Goal: Obtain resource: Download file/media

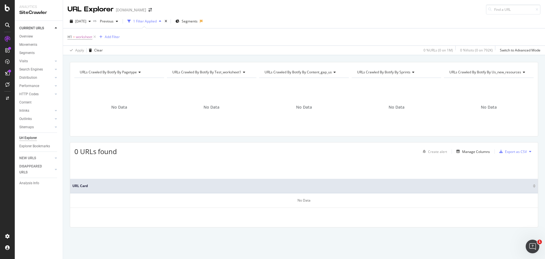
click at [31, 137] on div "Url Explorer" at bounding box center [28, 138] width 18 height 6
click at [38, 146] on div "Explorer Bookmarks" at bounding box center [34, 146] width 31 height 6
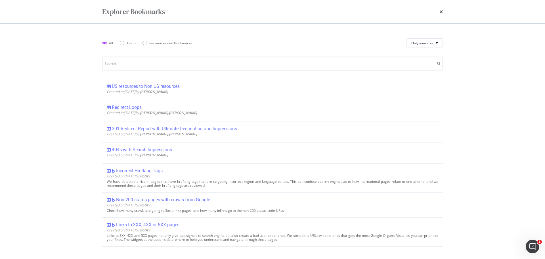
click at [443, 10] on div "Explorer Bookmarks" at bounding box center [272, 11] width 363 height 23
click at [442, 12] on icon "times" at bounding box center [440, 11] width 3 height 5
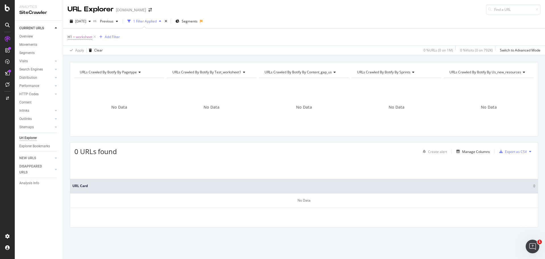
click at [33, 139] on div "Url Explorer" at bounding box center [28, 138] width 18 height 6
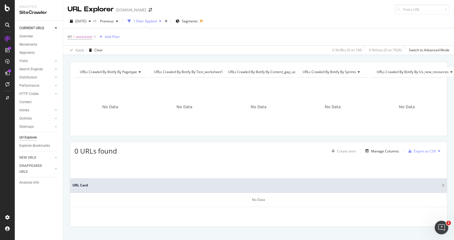
click at [93, 36] on icon at bounding box center [94, 37] width 5 height 6
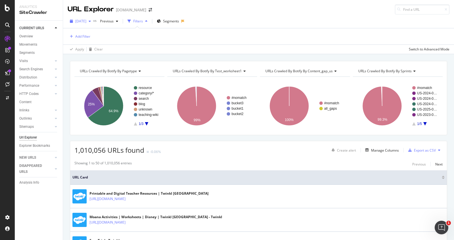
click at [86, 20] on span "[DATE]" at bounding box center [80, 21] width 11 height 5
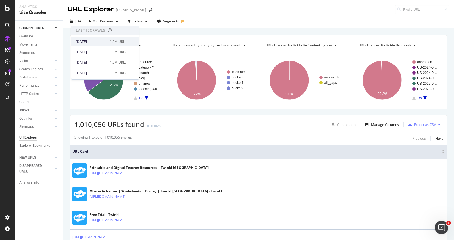
click at [97, 40] on div "[DATE]" at bounding box center [91, 41] width 30 height 5
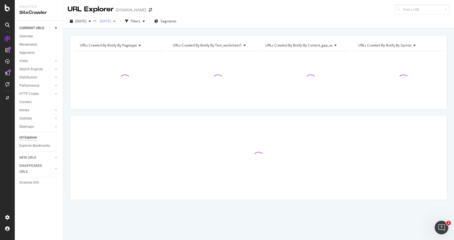
click at [118, 21] on div "button" at bounding box center [114, 21] width 7 height 3
click at [152, 63] on div "1.0M URLs" at bounding box center [152, 62] width 17 height 5
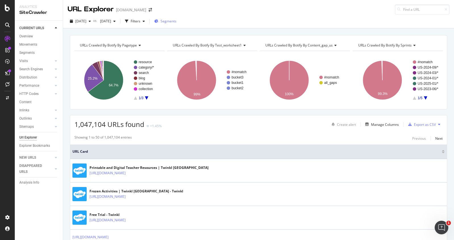
click at [176, 22] on span "Segments" at bounding box center [168, 21] width 16 height 5
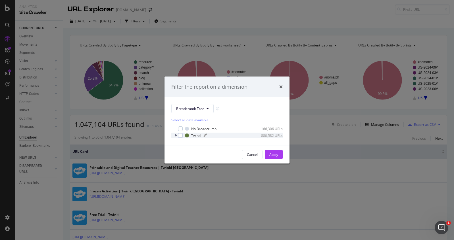
click at [200, 136] on div "Twinkl" at bounding box center [196, 135] width 10 height 5
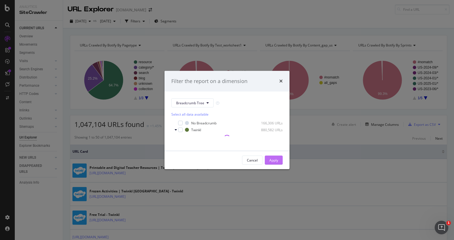
click at [275, 160] on div "Apply" at bounding box center [273, 160] width 9 height 5
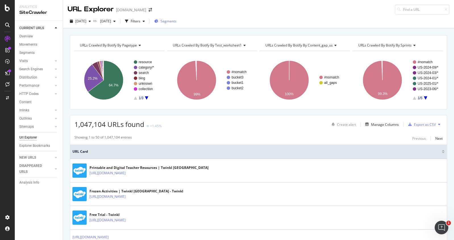
click at [176, 22] on span "Segments" at bounding box center [168, 21] width 16 height 5
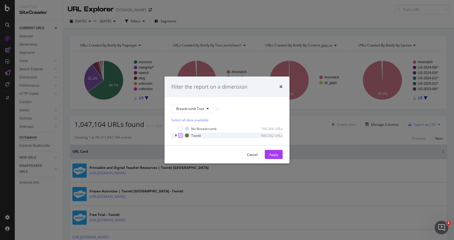
click at [181, 136] on div "modal" at bounding box center [180, 135] width 5 height 5
drag, startPoint x: 270, startPoint y: 155, endPoint x: 256, endPoint y: 153, distance: 14.8
click at [270, 154] on div "Apply" at bounding box center [273, 154] width 9 height 5
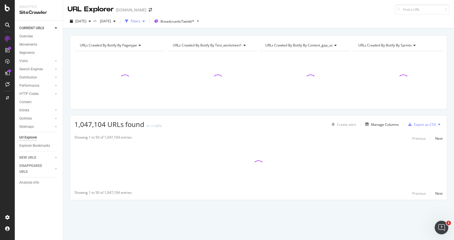
click at [140, 21] on div "Filters" at bounding box center [136, 21] width 10 height 5
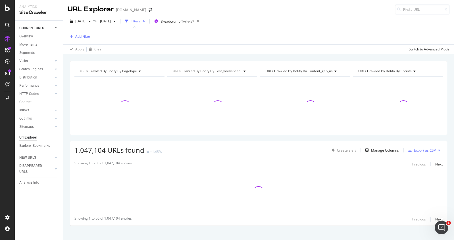
click at [80, 37] on div "Add Filter" at bounding box center [82, 36] width 15 height 5
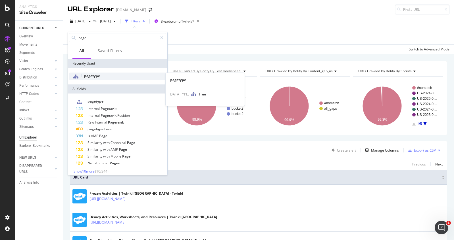
type input "page"
click at [104, 77] on div "pagetype" at bounding box center [117, 76] width 97 height 7
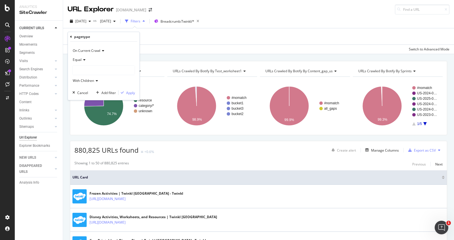
click at [93, 69] on div at bounding box center [104, 70] width 62 height 9
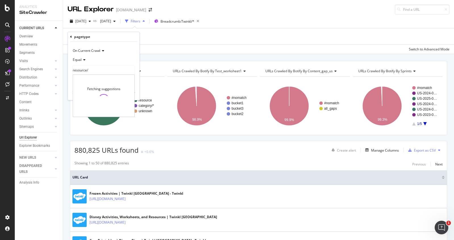
type input "resource/"
click at [129, 58] on div "Equal" at bounding box center [103, 59] width 62 height 9
click at [130, 59] on div "Equal" at bounding box center [103, 59] width 62 height 9
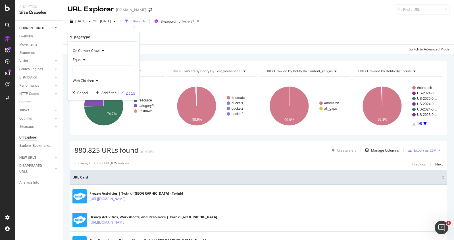
drag, startPoint x: 129, startPoint y: 94, endPoint x: 92, endPoint y: 70, distance: 44.2
click at [92, 70] on div "On Current Crawl Equal With Children Cancel Add filter Apply" at bounding box center [104, 71] width 72 height 58
click at [93, 70] on div at bounding box center [104, 70] width 62 height 9
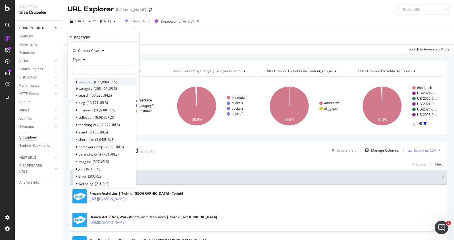
click at [94, 83] on span "677,996 URLS" at bounding box center [105, 82] width 23 height 5
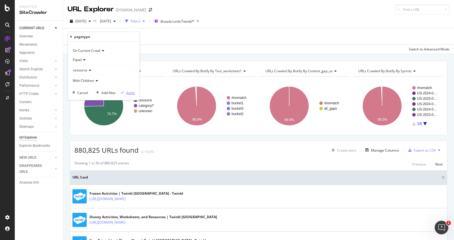
click at [133, 91] on div "Apply" at bounding box center [130, 93] width 9 height 5
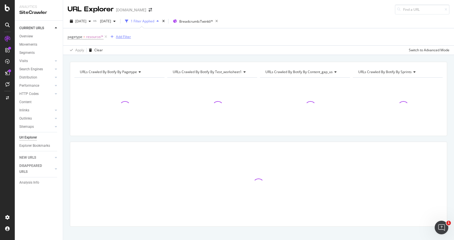
click at [122, 38] on div "Add Filter" at bounding box center [123, 36] width 15 height 5
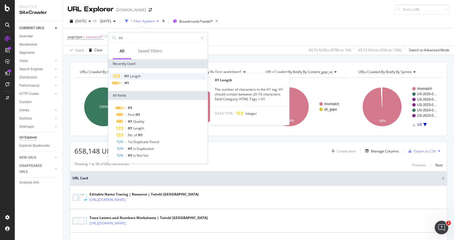
type input "H1"
click at [135, 75] on span "Length" at bounding box center [135, 76] width 11 height 5
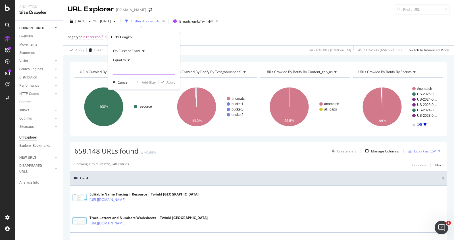
click at [141, 70] on input "number" at bounding box center [144, 70] width 62 height 9
click at [127, 61] on icon at bounding box center [128, 59] width 4 height 3
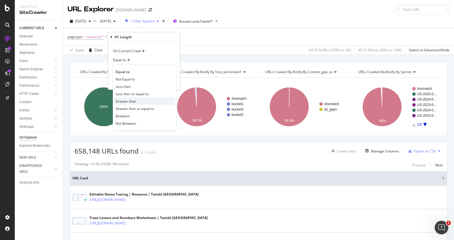
click at [138, 101] on div "Greater than" at bounding box center [144, 101] width 61 height 7
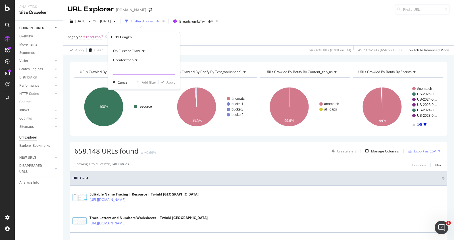
click at [142, 71] on input "number" at bounding box center [144, 70] width 62 height 9
type input "60"
click at [166, 82] on div "Apply" at bounding box center [170, 82] width 9 height 5
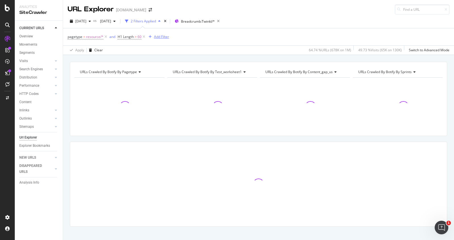
click at [160, 35] on div "Add Filter" at bounding box center [161, 36] width 15 height 5
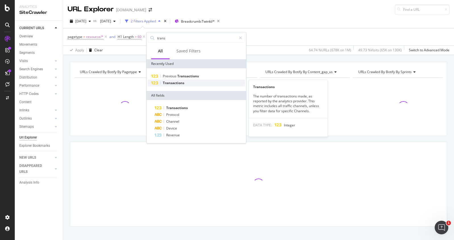
type input "trans"
click at [185, 82] on div "Transactions" at bounding box center [196, 83] width 97 height 7
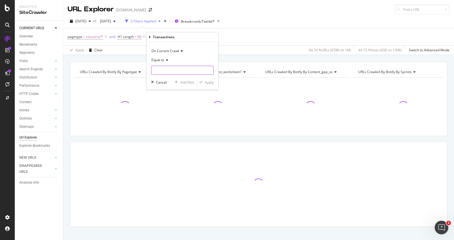
click at [172, 69] on input "number" at bounding box center [182, 70] width 62 height 9
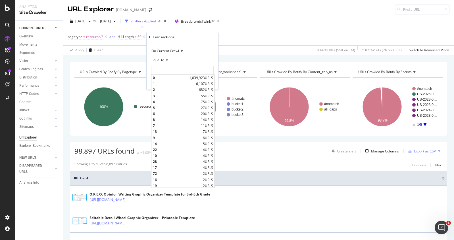
click at [183, 78] on div "0 1,039,923 URLS" at bounding box center [182, 78] width 63 height 6
type input "0"
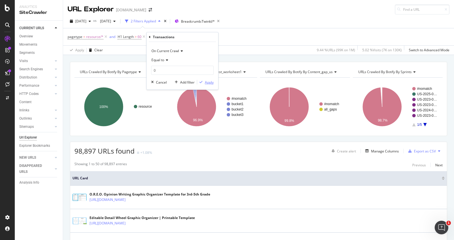
click at [202, 82] on icon "button" at bounding box center [200, 82] width 3 height 3
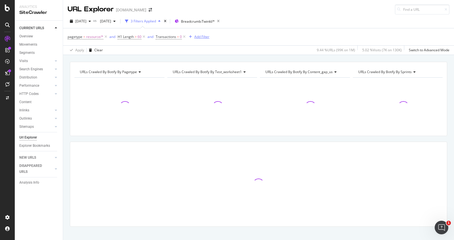
click at [203, 34] on div "Add Filter" at bounding box center [198, 37] width 23 height 6
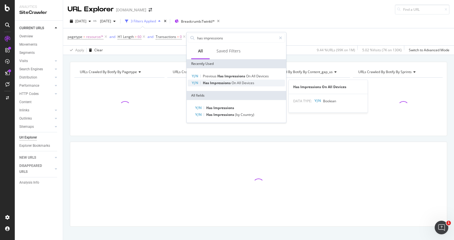
type input "has impressions"
click at [212, 86] on div "Has Impressions On All Devices" at bounding box center [236, 83] width 97 height 7
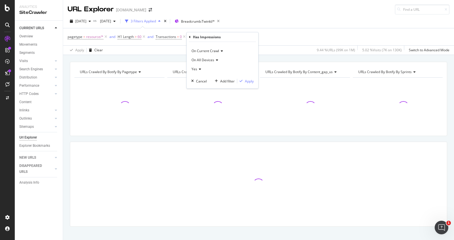
click at [203, 68] on div "Yes" at bounding box center [222, 69] width 62 height 9
click at [206, 86] on div "No" at bounding box center [222, 88] width 61 height 7
click at [251, 82] on div "Apply" at bounding box center [249, 81] width 9 height 5
click at [275, 34] on div "Add Filter" at bounding box center [274, 36] width 15 height 5
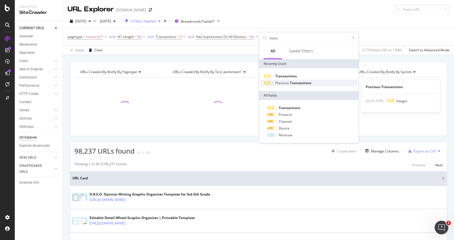
type input "trans"
click at [287, 85] on span "Previous" at bounding box center [282, 83] width 14 height 5
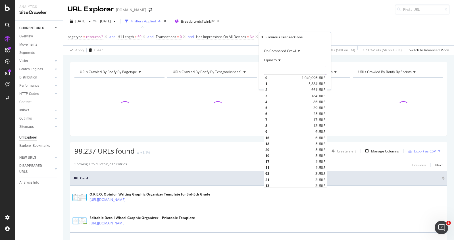
click at [285, 70] on input "number" at bounding box center [294, 70] width 62 height 9
click at [284, 76] on span "0" at bounding box center [282, 78] width 35 height 5
type input "0"
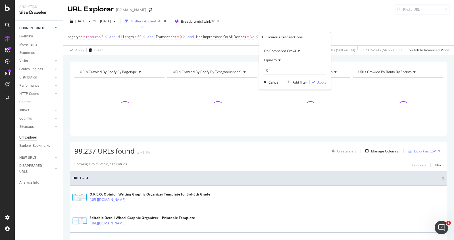
click at [321, 83] on div "Apply" at bounding box center [321, 82] width 9 height 5
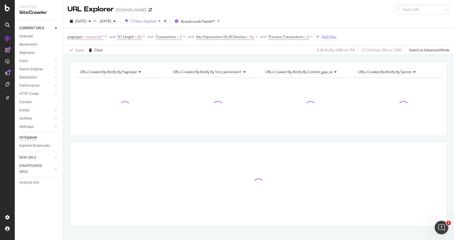
click at [332, 37] on div "Add Filter" at bounding box center [328, 36] width 15 height 5
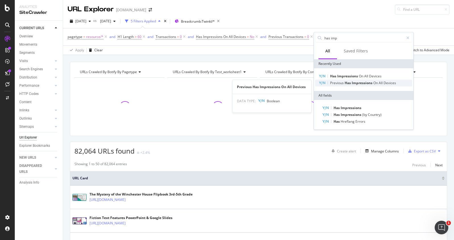
type input "has imp"
click at [380, 83] on span "All" at bounding box center [380, 83] width 5 height 5
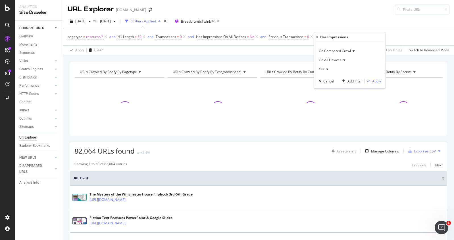
click at [326, 69] on icon at bounding box center [326, 69] width 4 height 3
click at [329, 90] on div "No" at bounding box center [350, 88] width 61 height 7
click at [377, 81] on div "Apply" at bounding box center [376, 81] width 9 height 5
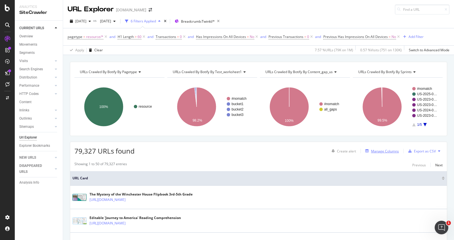
click at [388, 152] on div "Manage Columns" at bounding box center [385, 151] width 28 height 5
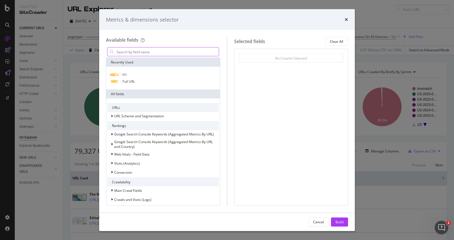
click at [142, 50] on input "modal" at bounding box center [167, 52] width 103 height 9
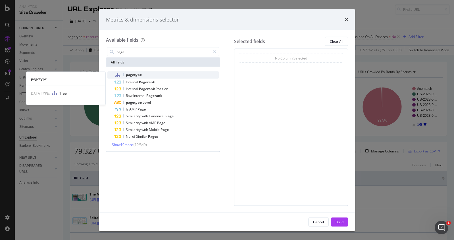
click at [126, 74] on span "pagetype" at bounding box center [134, 74] width 16 height 5
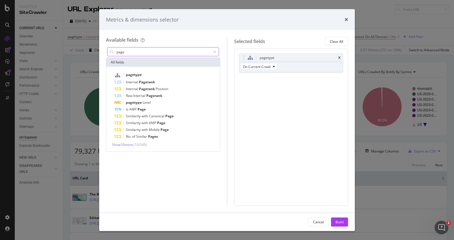
click at [146, 54] on input "page" at bounding box center [163, 52] width 95 height 9
click at [146, 53] on input "page" at bounding box center [163, 52] width 95 height 9
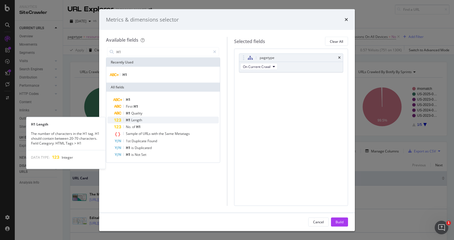
click at [153, 122] on div "H1 Length" at bounding box center [166, 120] width 104 height 7
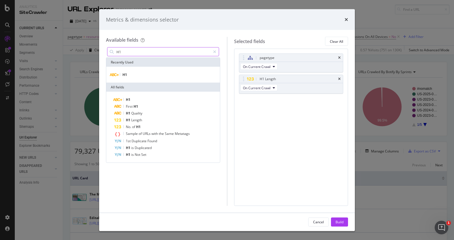
click at [149, 49] on input "H1" at bounding box center [163, 52] width 95 height 9
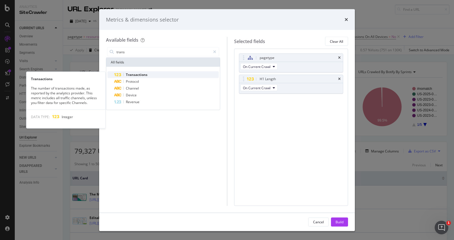
click at [152, 75] on div "Transactions" at bounding box center [166, 75] width 104 height 7
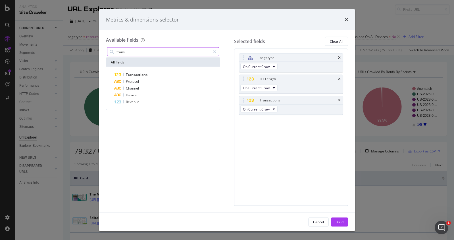
click at [158, 53] on input "trans" at bounding box center [163, 52] width 95 height 9
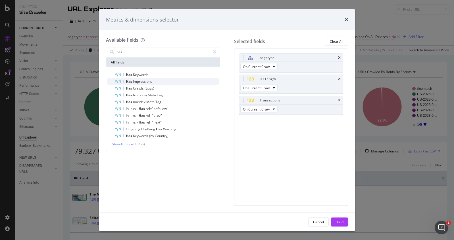
click at [168, 83] on div "Has Impressions" at bounding box center [166, 81] width 104 height 7
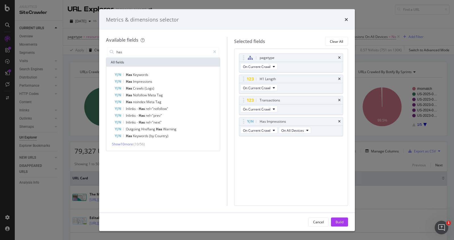
click at [130, 63] on div "All fields" at bounding box center [163, 62] width 114 height 9
click at [132, 51] on input "has" at bounding box center [163, 52] width 95 height 9
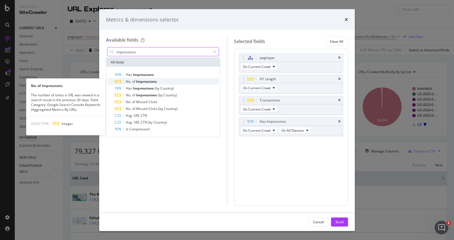
type input "impressions"
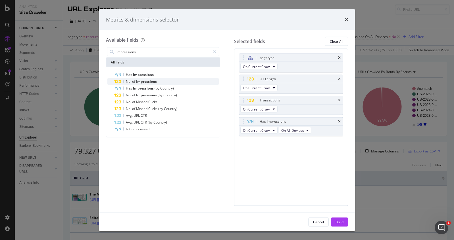
click at [149, 80] on span "Impressions" at bounding box center [146, 81] width 21 height 5
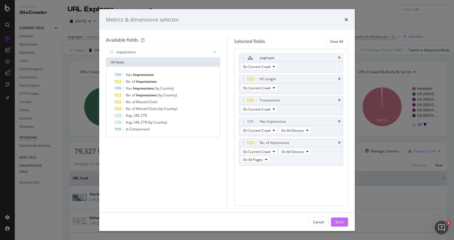
click at [338, 226] on div "Build" at bounding box center [339, 222] width 8 height 9
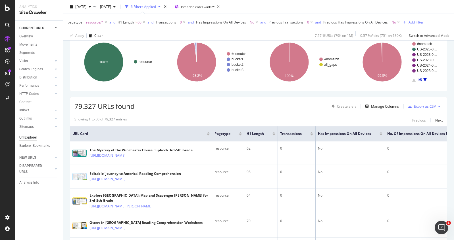
scroll to position [57, 0]
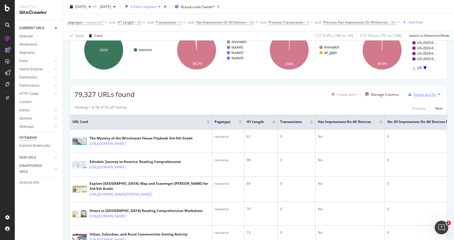
click at [426, 93] on div "Export as CSV" at bounding box center [425, 94] width 22 height 5
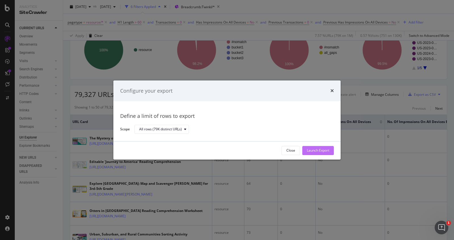
click at [321, 152] on div "Launch Export" at bounding box center [318, 150] width 22 height 5
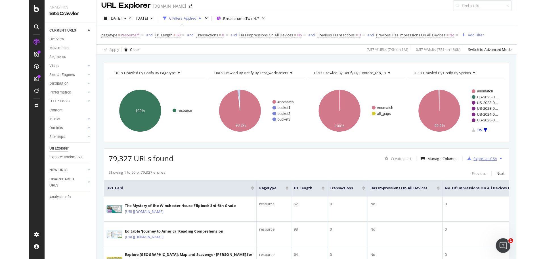
scroll to position [0, 0]
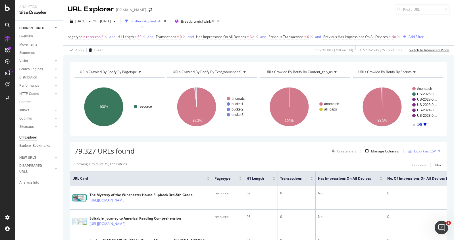
click at [436, 49] on div "Switch to Advanced Mode" at bounding box center [429, 50] width 41 height 5
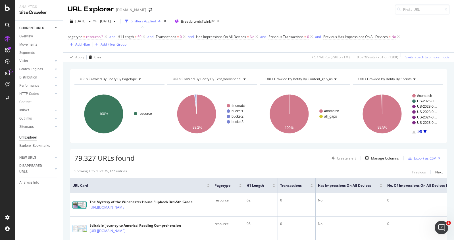
click at [436, 56] on div "Switch back to Simple mode" at bounding box center [427, 57] width 44 height 5
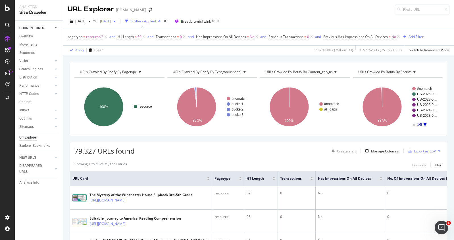
click at [116, 22] on icon "button" at bounding box center [114, 21] width 2 height 3
click at [424, 153] on div "Export as CSV" at bounding box center [425, 151] width 22 height 5
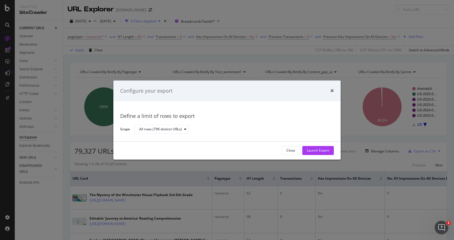
click at [286, 152] on div "Close" at bounding box center [290, 150] width 9 height 5
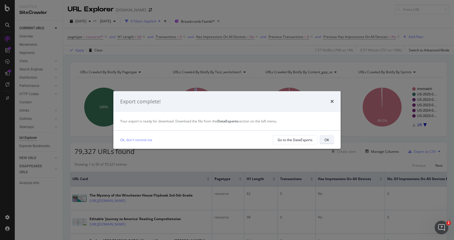
click at [327, 139] on div "OK" at bounding box center [326, 139] width 5 height 5
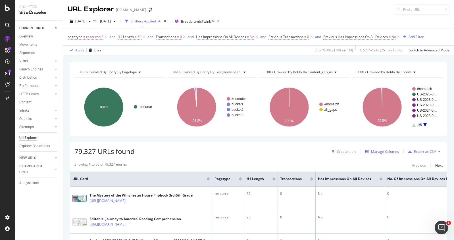
click at [376, 150] on div "Manage Columns" at bounding box center [385, 151] width 28 height 5
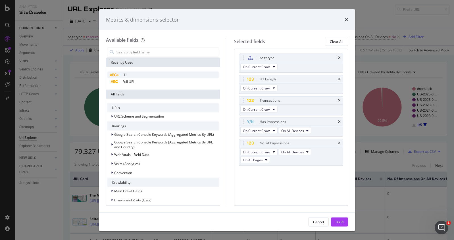
click at [132, 73] on div "H1" at bounding box center [162, 75] width 111 height 7
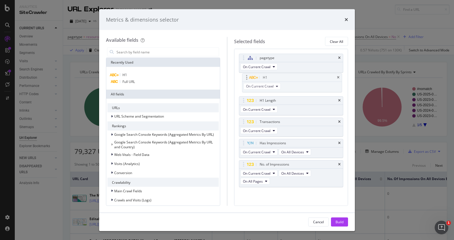
drag, startPoint x: 296, startPoint y: 172, endPoint x: 299, endPoint y: 77, distance: 94.9
click at [299, 77] on body "Analytics SiteCrawler CURRENT URLS Overview Movements Segments Visits Analysis …" at bounding box center [227, 120] width 454 height 240
click at [337, 222] on div "Build" at bounding box center [339, 221] width 8 height 5
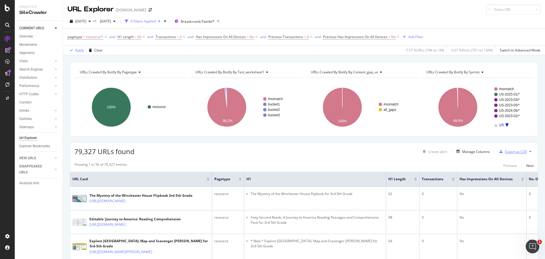
click at [505, 149] on div "Export as CSV" at bounding box center [516, 151] width 22 height 5
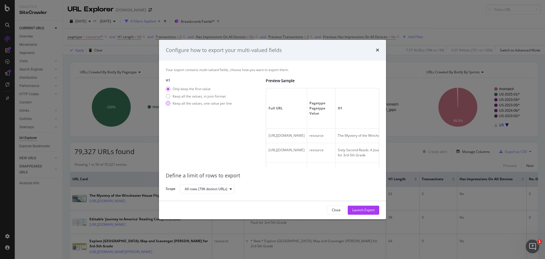
click at [225, 104] on div "Keep all the values, one value per line" at bounding box center [202, 103] width 59 height 5
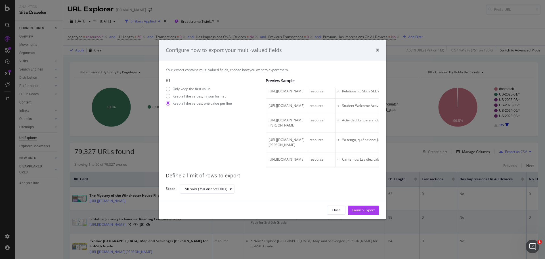
click at [359, 212] on div "Launch Export" at bounding box center [363, 210] width 22 height 9
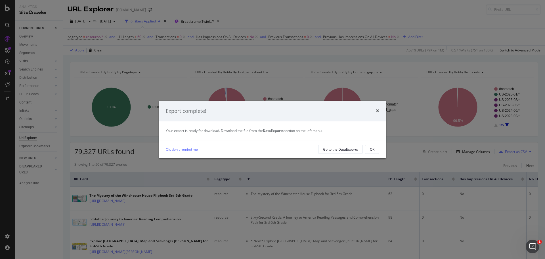
click at [376, 150] on button "OK" at bounding box center [372, 149] width 14 height 9
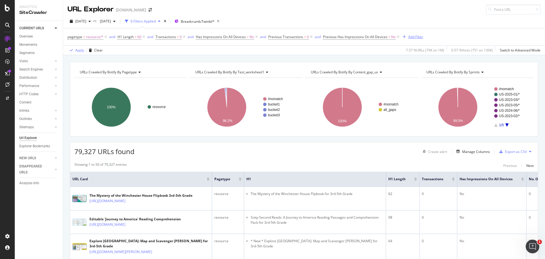
click at [418, 37] on div "Add Filter" at bounding box center [415, 36] width 15 height 5
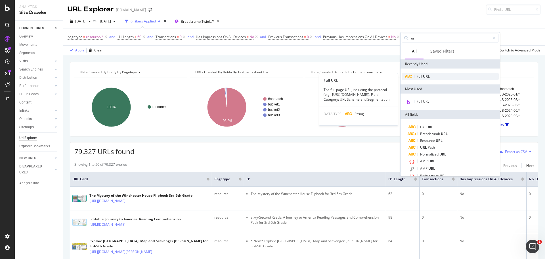
type input "url"
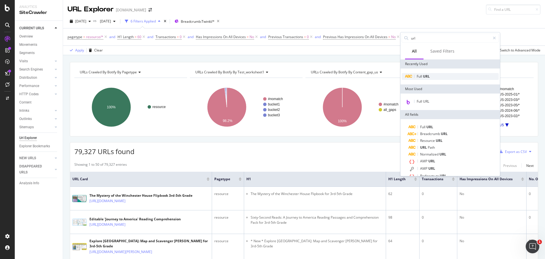
click at [449, 79] on div "Full URL" at bounding box center [450, 76] width 97 height 7
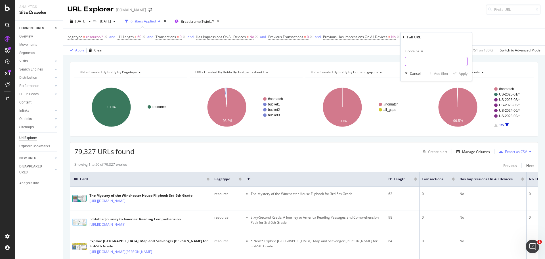
click at [416, 61] on input "text" at bounding box center [436, 61] width 62 height 9
type input "-us-"
click at [465, 72] on div "Apply" at bounding box center [463, 73] width 9 height 5
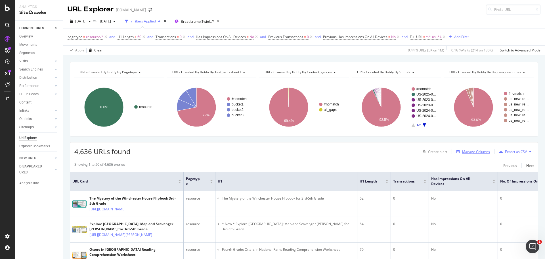
click at [475, 153] on div "Manage Columns" at bounding box center [476, 151] width 28 height 5
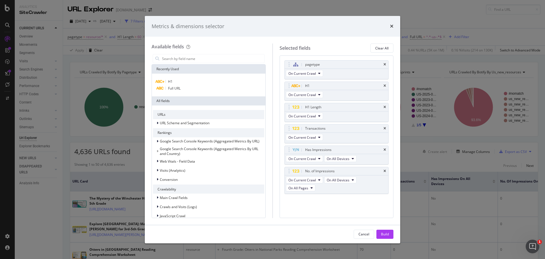
click at [389, 26] on div "Metrics & dimensions selector" at bounding box center [273, 26] width 242 height 7
drag, startPoint x: 393, startPoint y: 26, endPoint x: 392, endPoint y: 130, distance: 103.6
click at [393, 26] on icon "times" at bounding box center [391, 26] width 3 height 5
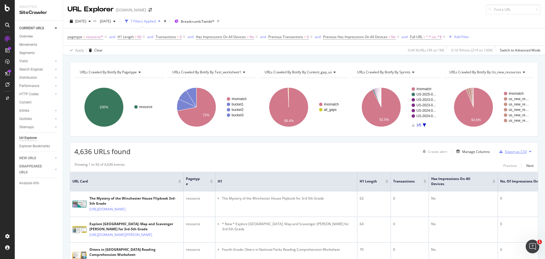
click at [515, 153] on div "Export as CSV" at bounding box center [516, 151] width 22 height 5
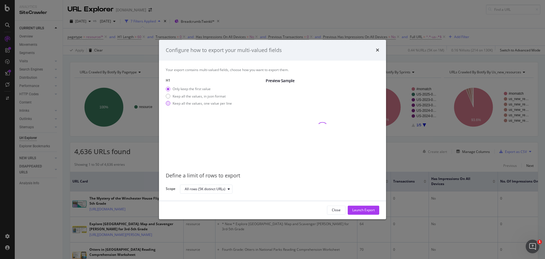
click at [195, 102] on div "Keep all the values, one value per line" at bounding box center [202, 103] width 59 height 5
click at [362, 207] on div "Launch Export" at bounding box center [363, 210] width 22 height 9
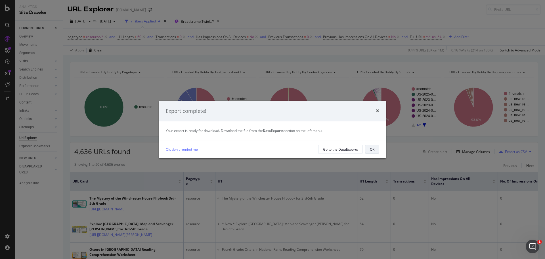
click at [370, 149] on div "OK" at bounding box center [372, 149] width 5 height 5
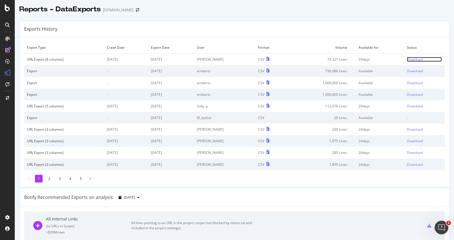
click at [409, 60] on div "Download" at bounding box center [415, 59] width 16 height 5
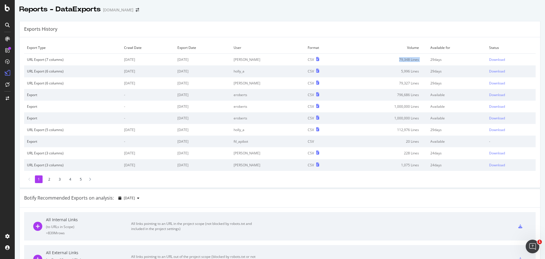
drag, startPoint x: 397, startPoint y: 59, endPoint x: 426, endPoint y: 62, distance: 30.0
click at [426, 62] on tr "URL Export (7 columns) 2025 Oct. 11th 2025 Oct. 15th chelsea-gillespie CSV 79,3…" at bounding box center [280, 60] width 512 height 12
copy td "79,348 Lines"
click at [399, 28] on div "Exports History" at bounding box center [280, 29] width 521 height 16
click at [497, 73] on div "Download" at bounding box center [497, 71] width 16 height 5
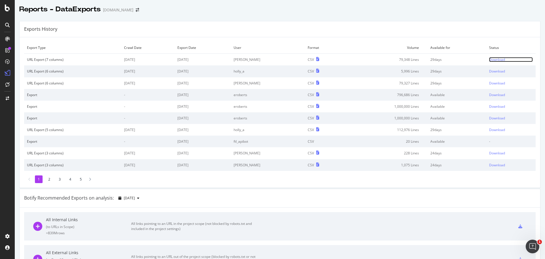
click at [497, 59] on div "Download" at bounding box center [497, 59] width 16 height 5
click at [493, 60] on div "Download" at bounding box center [497, 59] width 16 height 5
